Goal: Information Seeking & Learning: Find contact information

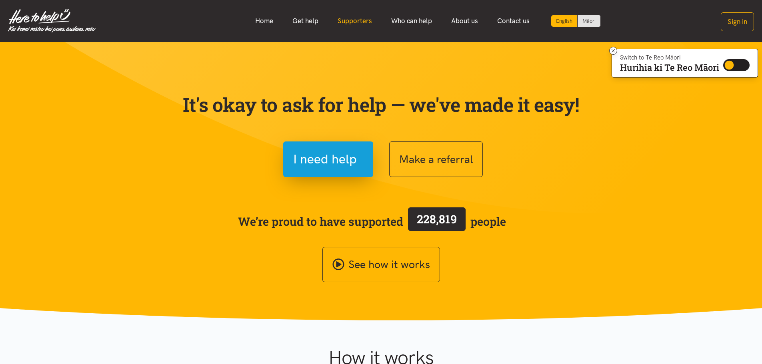
click at [349, 23] on link "Supporters" at bounding box center [355, 20] width 54 height 17
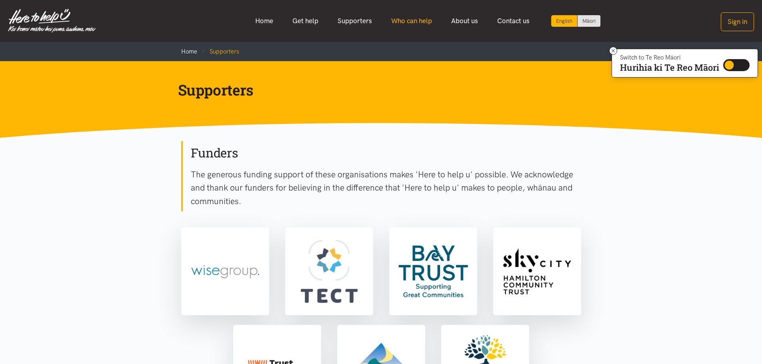
click at [401, 18] on link "Who can help" at bounding box center [412, 20] width 60 height 17
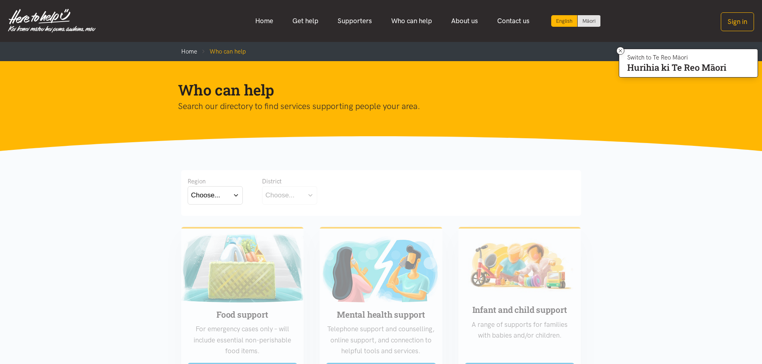
click at [231, 197] on button "Choose..." at bounding box center [215, 195] width 55 height 18
click at [220, 228] on div "[GEOGRAPHIC_DATA]" at bounding box center [215, 231] width 48 height 10
click at [208, 232] on label "[GEOGRAPHIC_DATA]" at bounding box center [215, 231] width 48 height 10
click at [0, 0] on input "[GEOGRAPHIC_DATA]" at bounding box center [0, 0] width 0 height 0
click at [295, 194] on button "Choose..." at bounding box center [302, 195] width 80 height 18
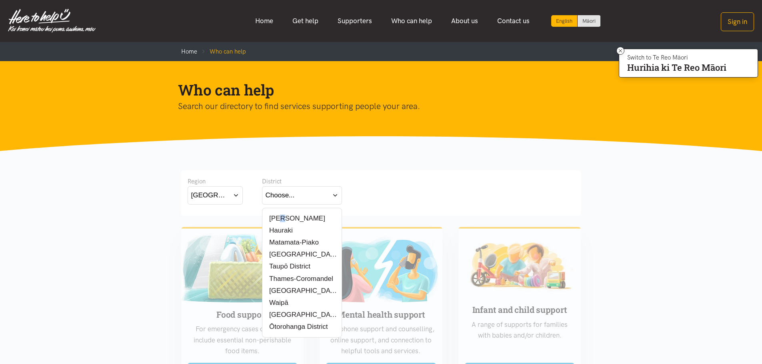
click at [284, 217] on label "[PERSON_NAME]" at bounding box center [296, 219] width 60 height 10
click at [0, 0] on input "[PERSON_NAME]" at bounding box center [0, 0] width 0 height 0
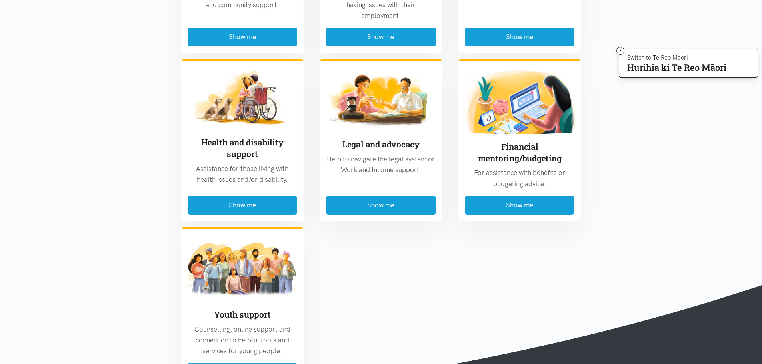
scroll to position [600, 0]
